Goal: Task Accomplishment & Management: Manage account settings

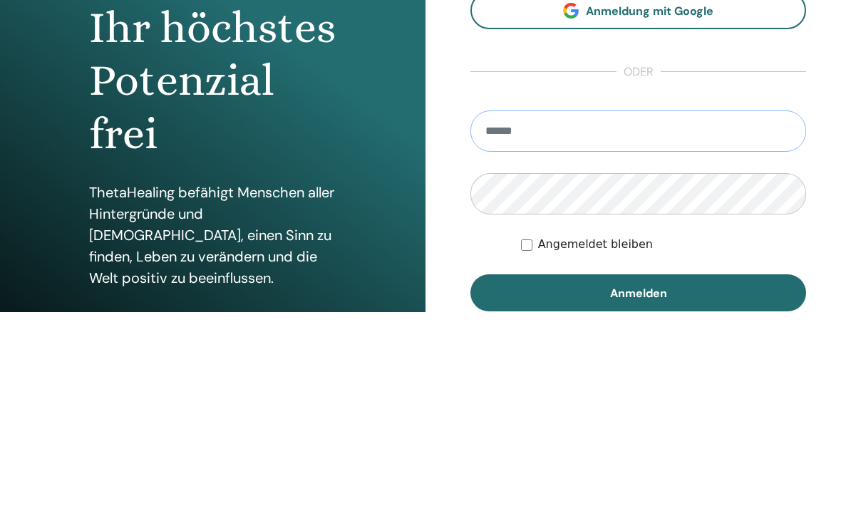
type input "**********"
click at [638, 481] on button "Anmelden" at bounding box center [638, 499] width 336 height 37
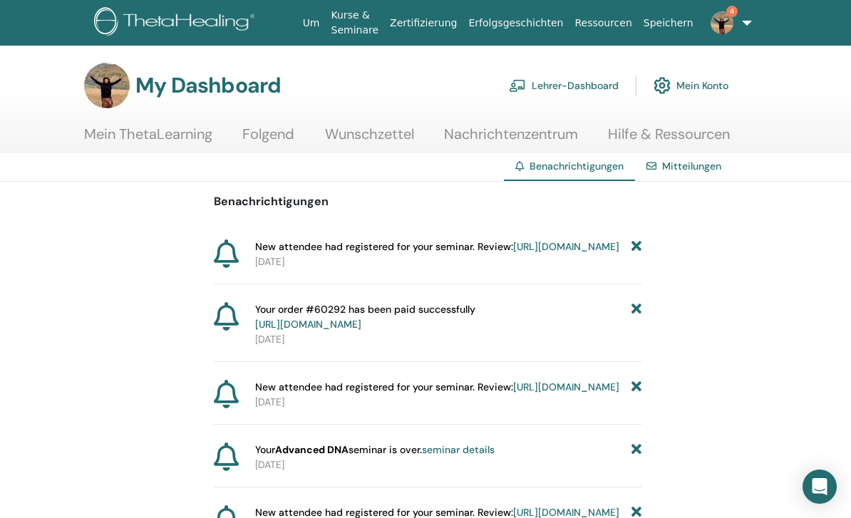
click at [513, 253] on link "https://member.thetahealing.com/instructor/seminar/363600/attendees" at bounding box center [566, 246] width 106 height 13
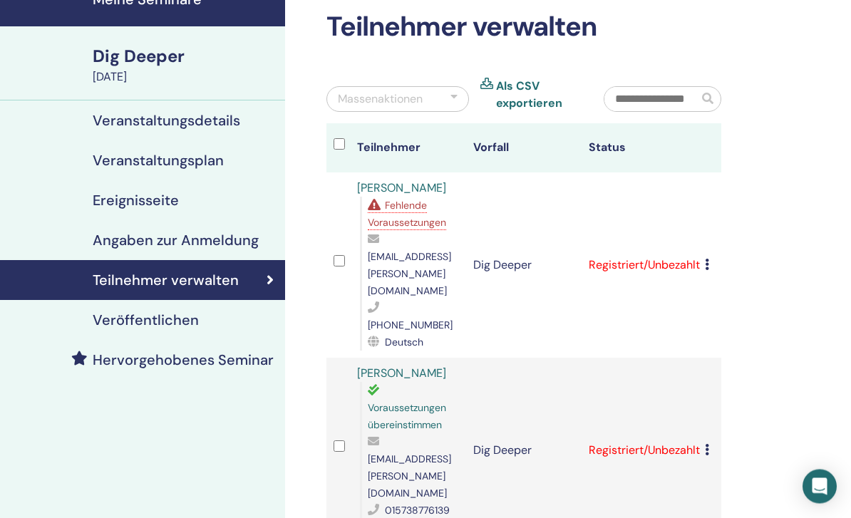
scroll to position [22, 0]
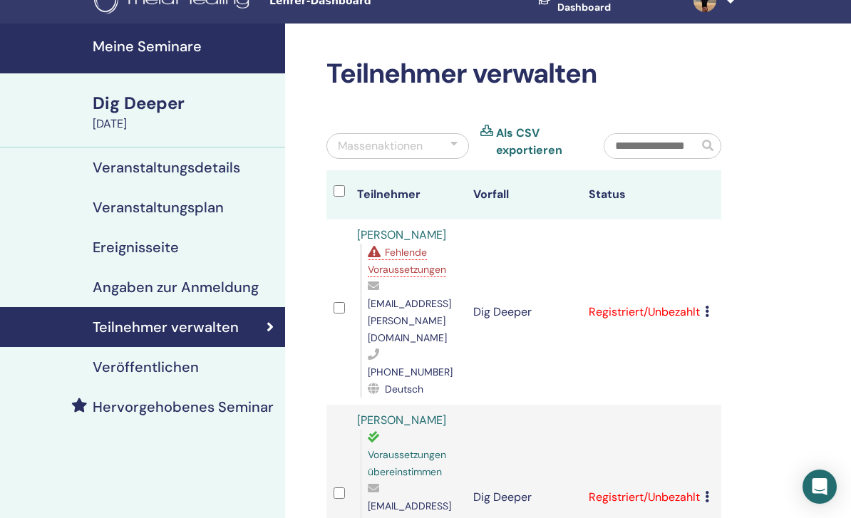
click at [705, 306] on icon at bounding box center [707, 311] width 4 height 11
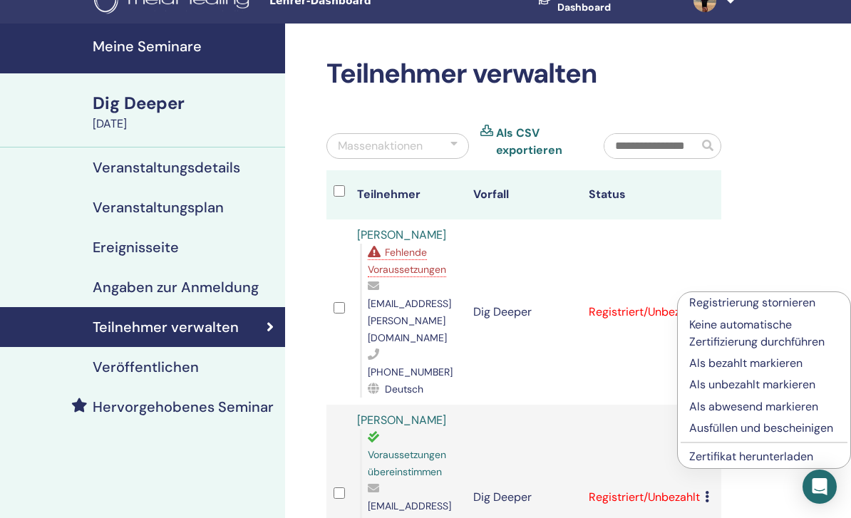
click at [781, 304] on p "Registrierung stornieren" at bounding box center [764, 302] width 150 height 17
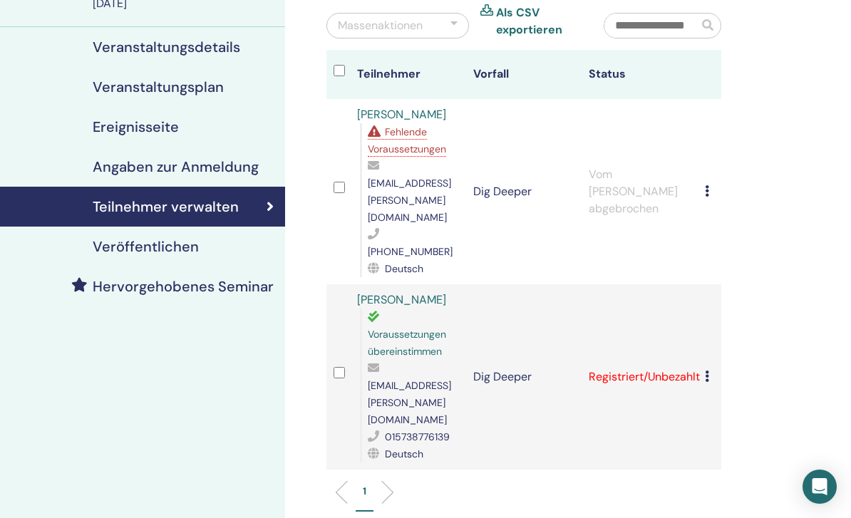
scroll to position [50, 0]
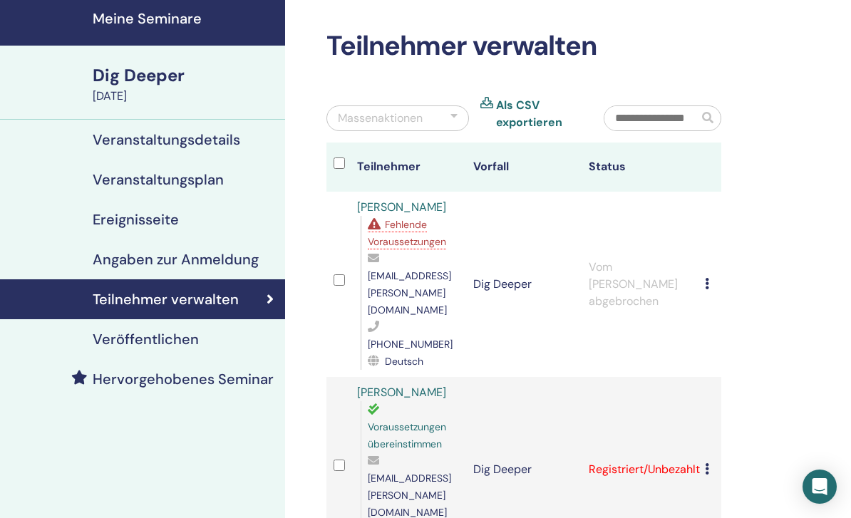
click at [100, 19] on h4 "Meine Seminare" at bounding box center [185, 18] width 184 height 17
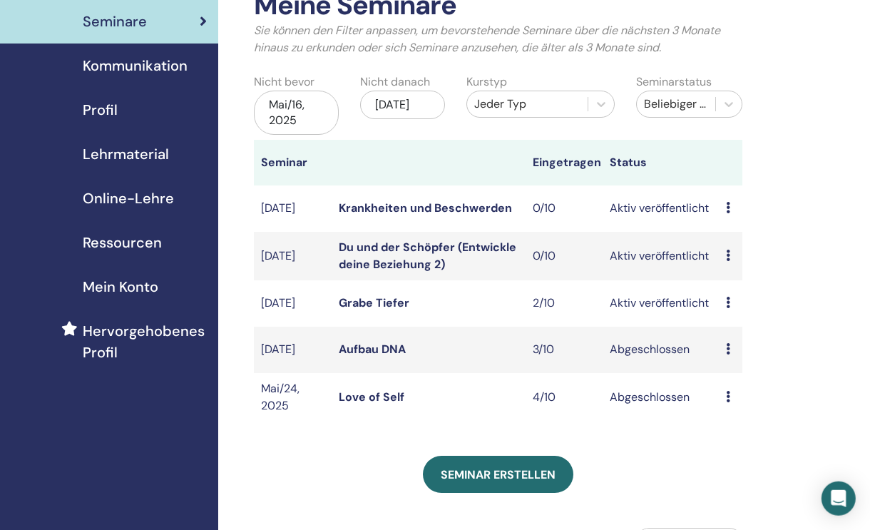
scroll to position [91, 10]
click at [720, 256] on td "Vorschau Bearbeiten Teilnehmer Absagen" at bounding box center [730, 255] width 24 height 48
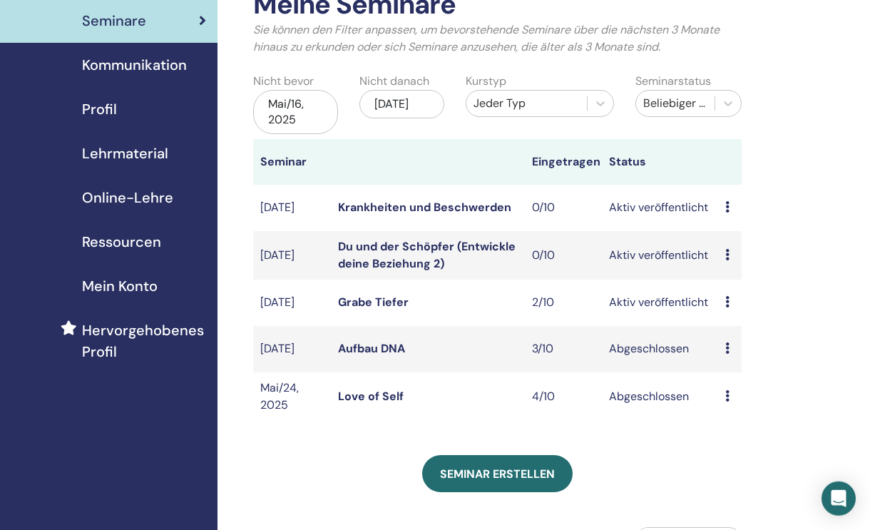
click at [720, 253] on td "Vorschau Bearbeiten Teilnehmer Absagen" at bounding box center [730, 255] width 24 height 48
click at [733, 256] on div "Vorschau Bearbeiten Teilnehmer Absagen" at bounding box center [729, 255] width 9 height 17
click at [729, 248] on div "Vorschau Bearbeiten Teilnehmer Absagen" at bounding box center [729, 255] width 9 height 17
click at [732, 249] on div "Vorschau Bearbeiten Teilnehmer Absagen" at bounding box center [729, 255] width 9 height 17
click at [757, 332] on p "Absagen" at bounding box center [745, 326] width 58 height 17
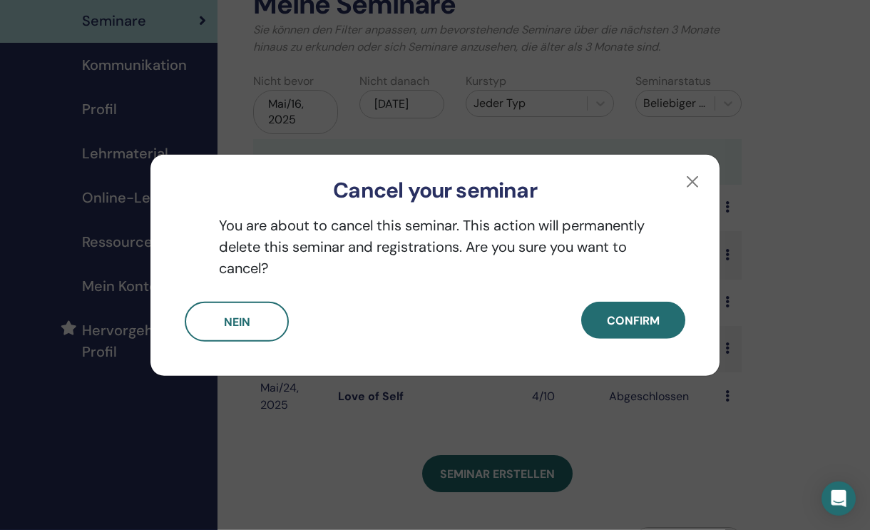
click at [661, 337] on button "Confirm" at bounding box center [633, 319] width 104 height 37
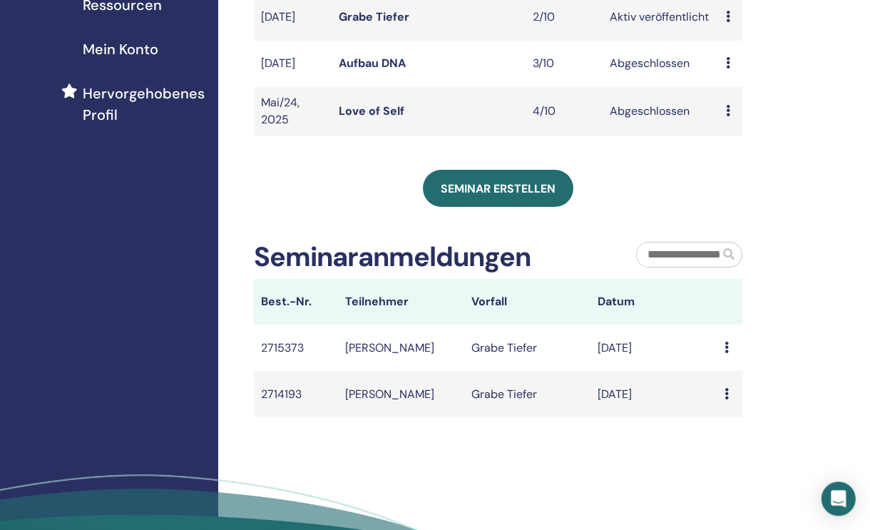
scroll to position [348, 10]
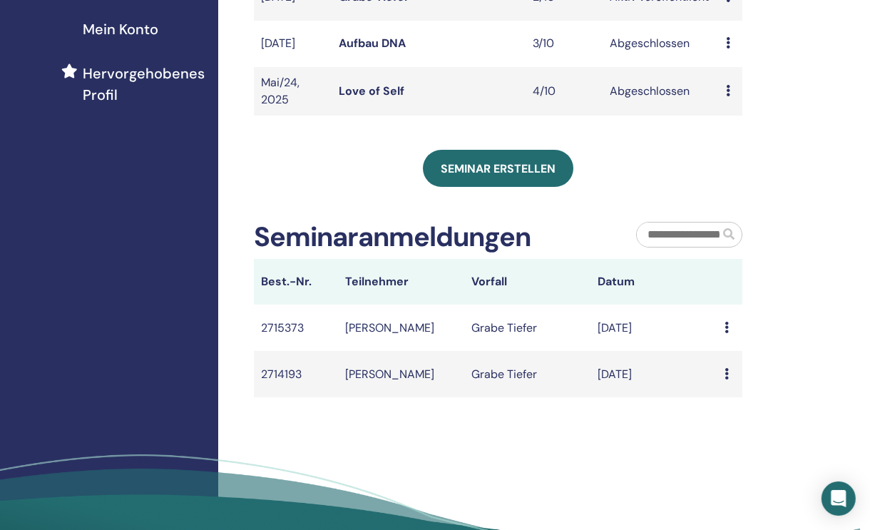
click at [718, 333] on td "Message" at bounding box center [729, 327] width 25 height 46
click at [728, 325] on div "Message" at bounding box center [729, 327] width 11 height 17
click at [732, 331] on li "Message" at bounding box center [698, 336] width 69 height 21
click at [723, 333] on icon at bounding box center [725, 326] width 4 height 11
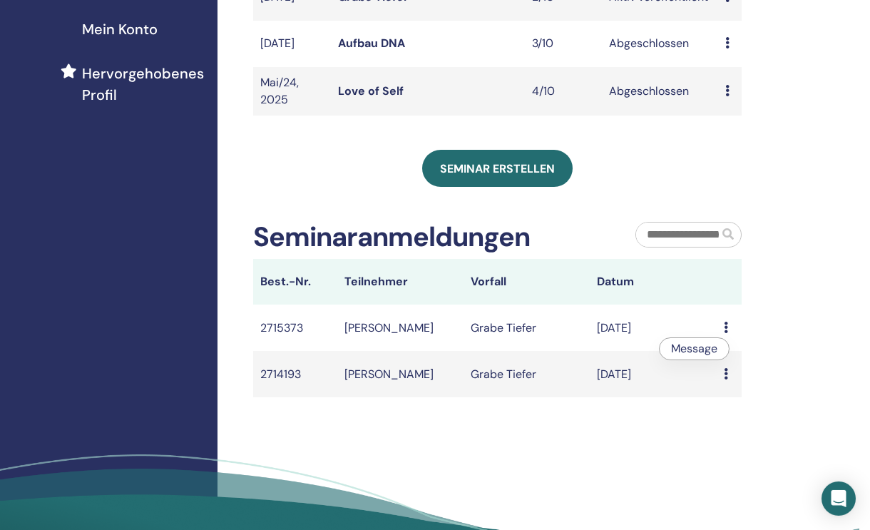
click at [795, 309] on div "Meine Seminare Sie können den Filter anpassen, um bevorstehende Seminare über d…" at bounding box center [543, 147] width 652 height 899
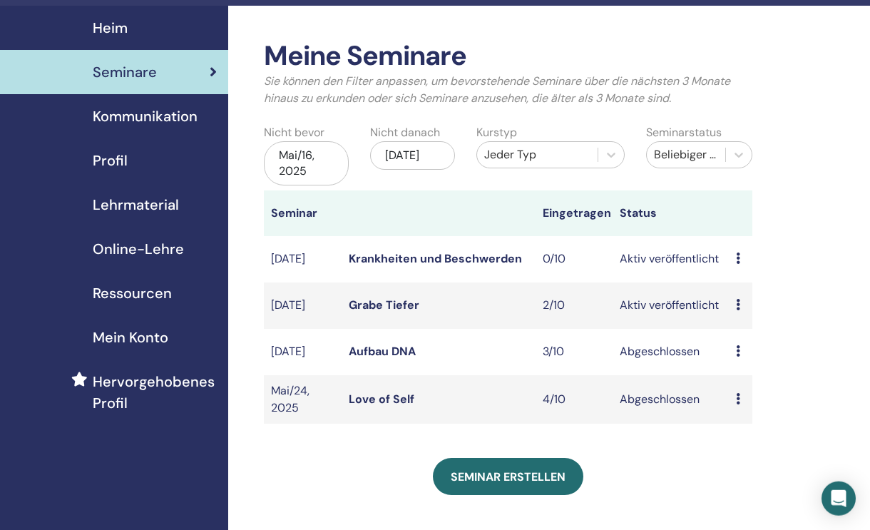
scroll to position [40, 0]
